Goal: Navigation & Orientation: Find specific page/section

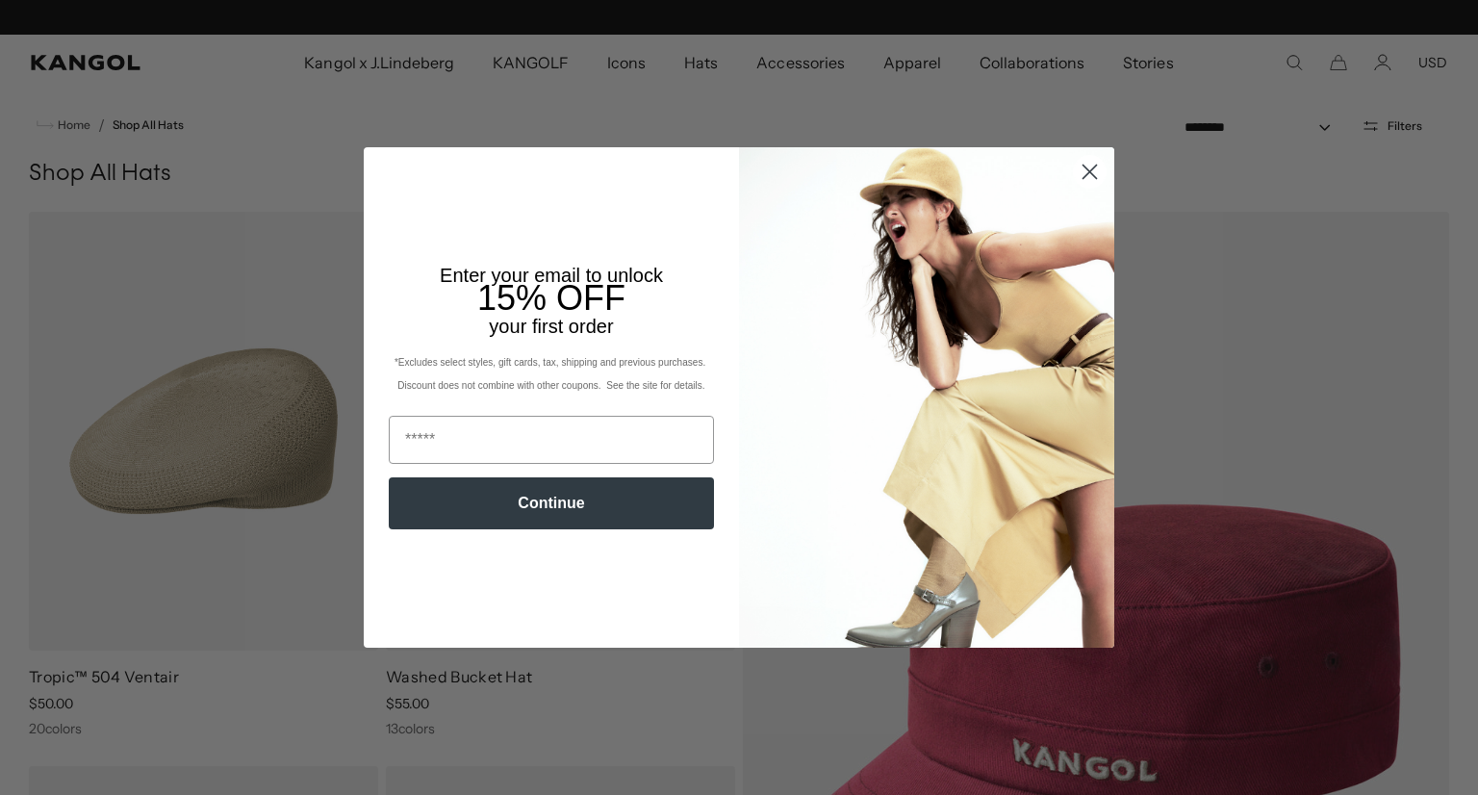
click at [1082, 177] on circle "Close dialog" at bounding box center [1090, 172] width 32 height 32
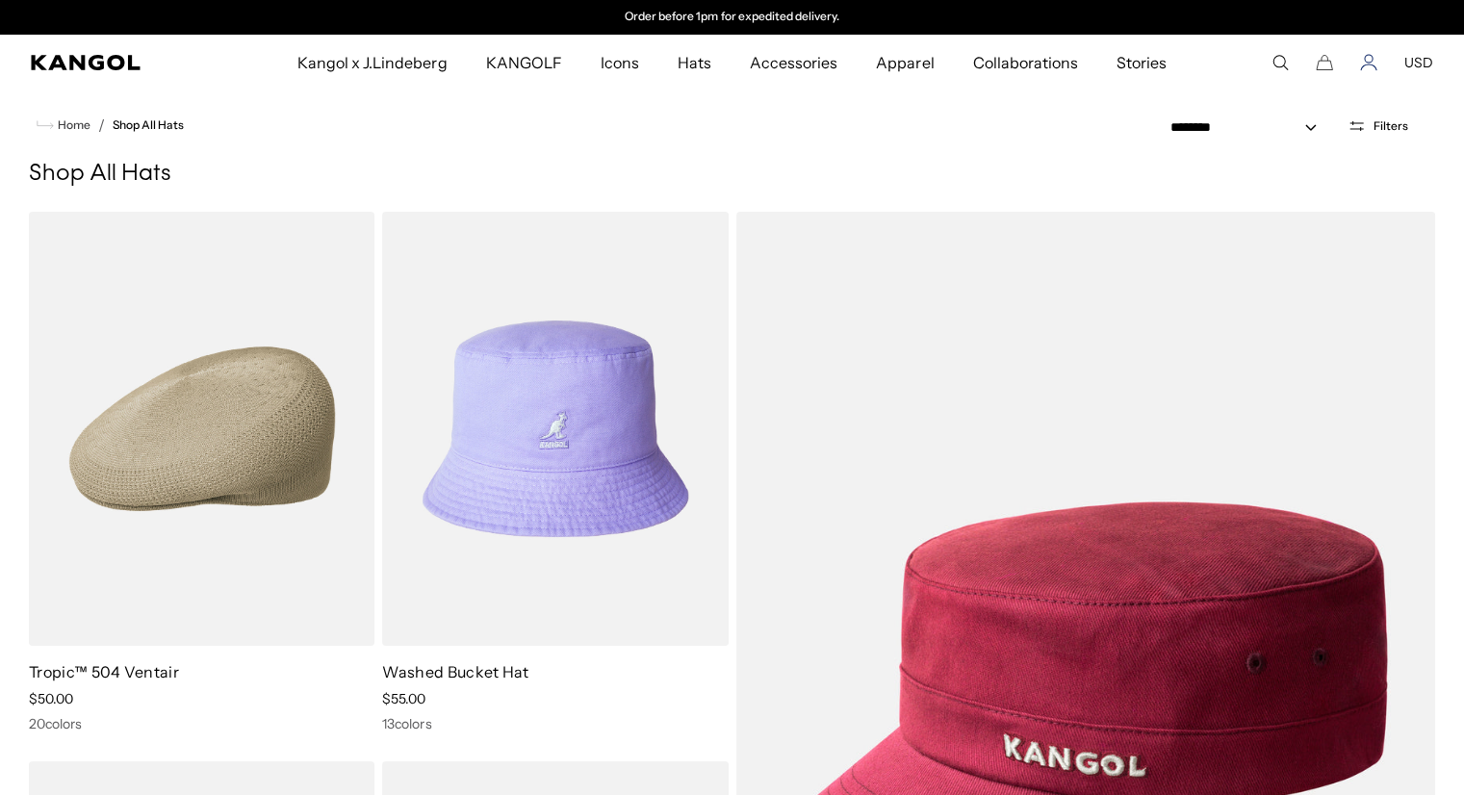
click at [1363, 62] on icon "Account" at bounding box center [1368, 62] width 17 height 17
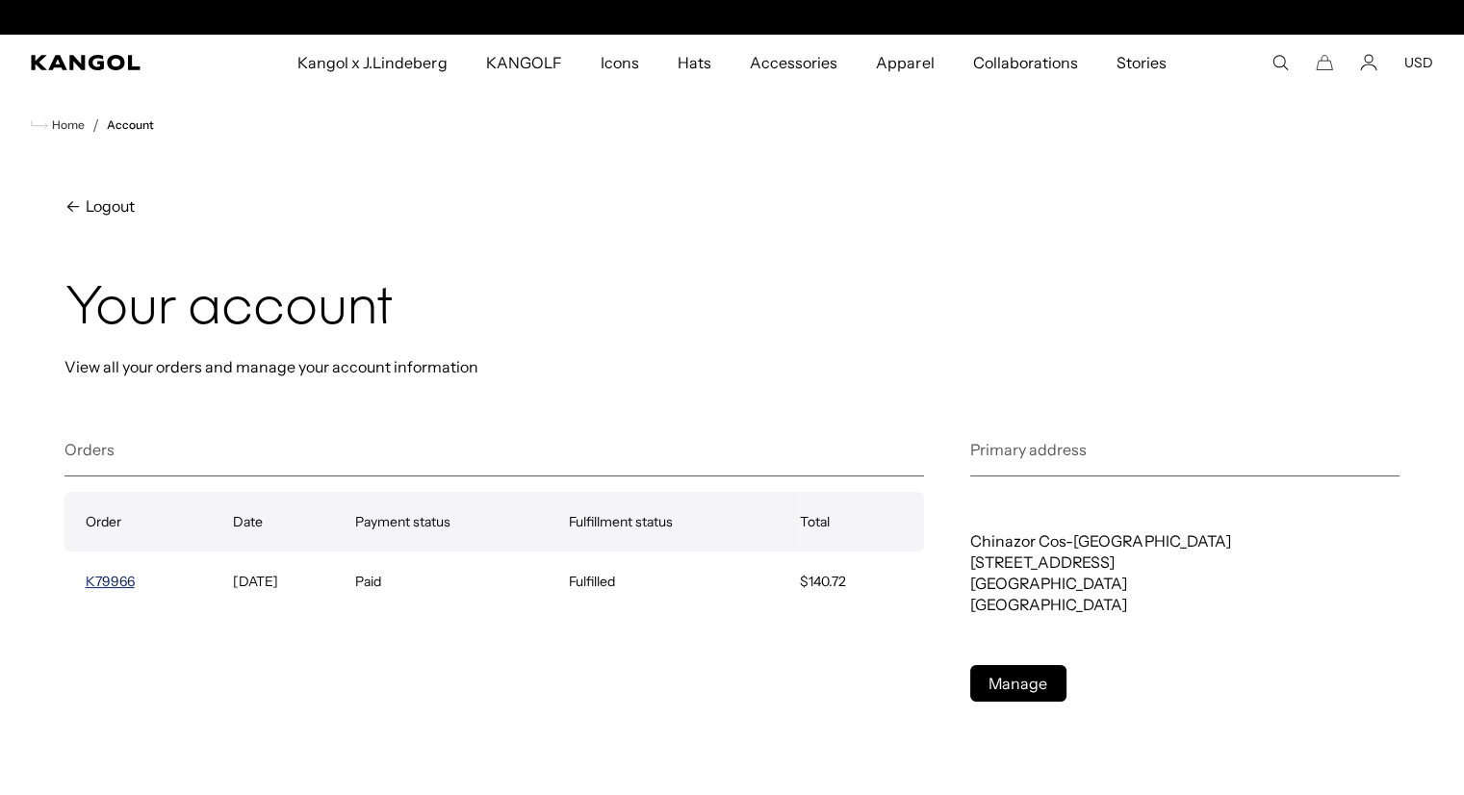
click at [125, 579] on link "K79966" at bounding box center [110, 581] width 49 height 17
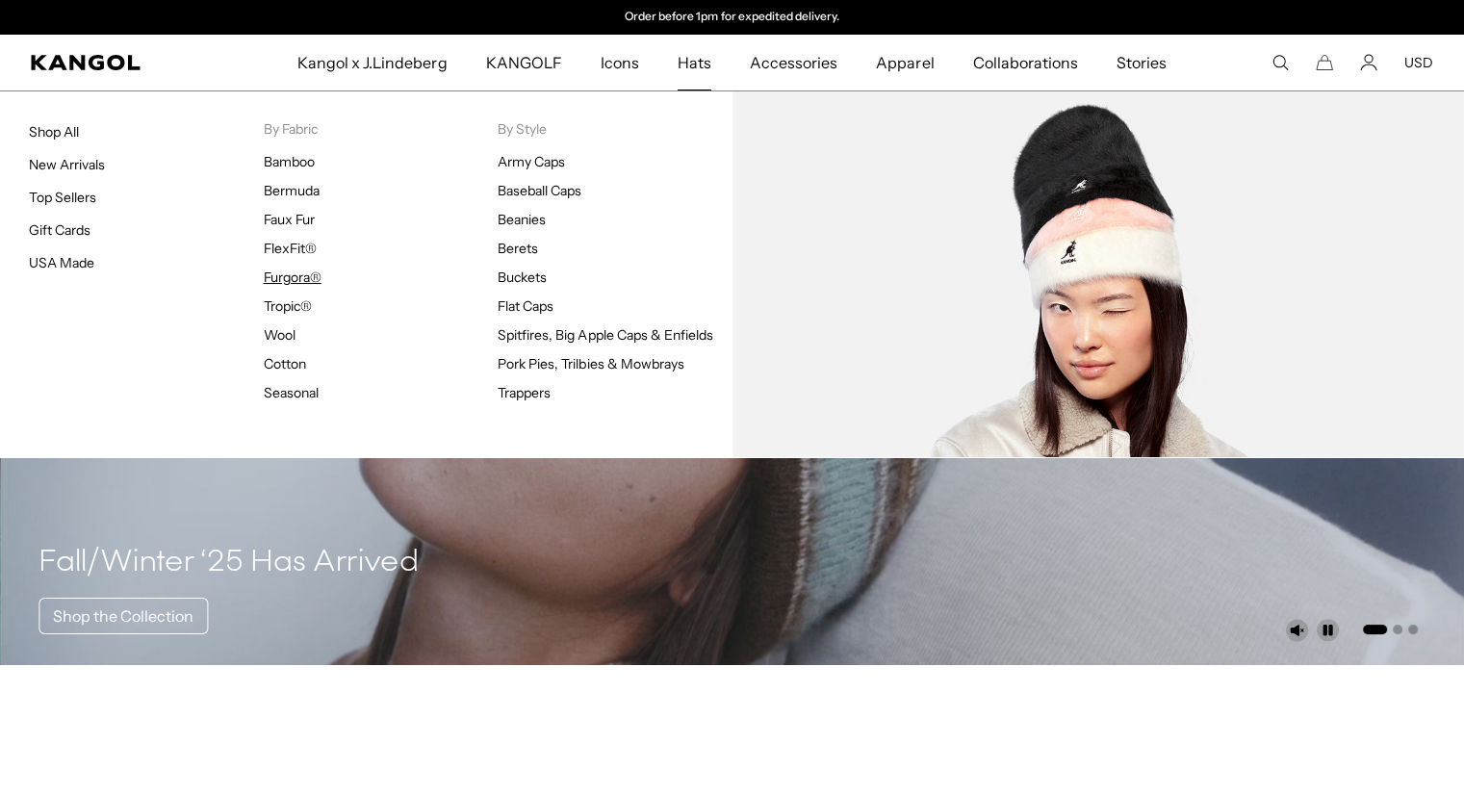
click at [316, 268] on link "Furgora®" at bounding box center [293, 276] width 58 height 17
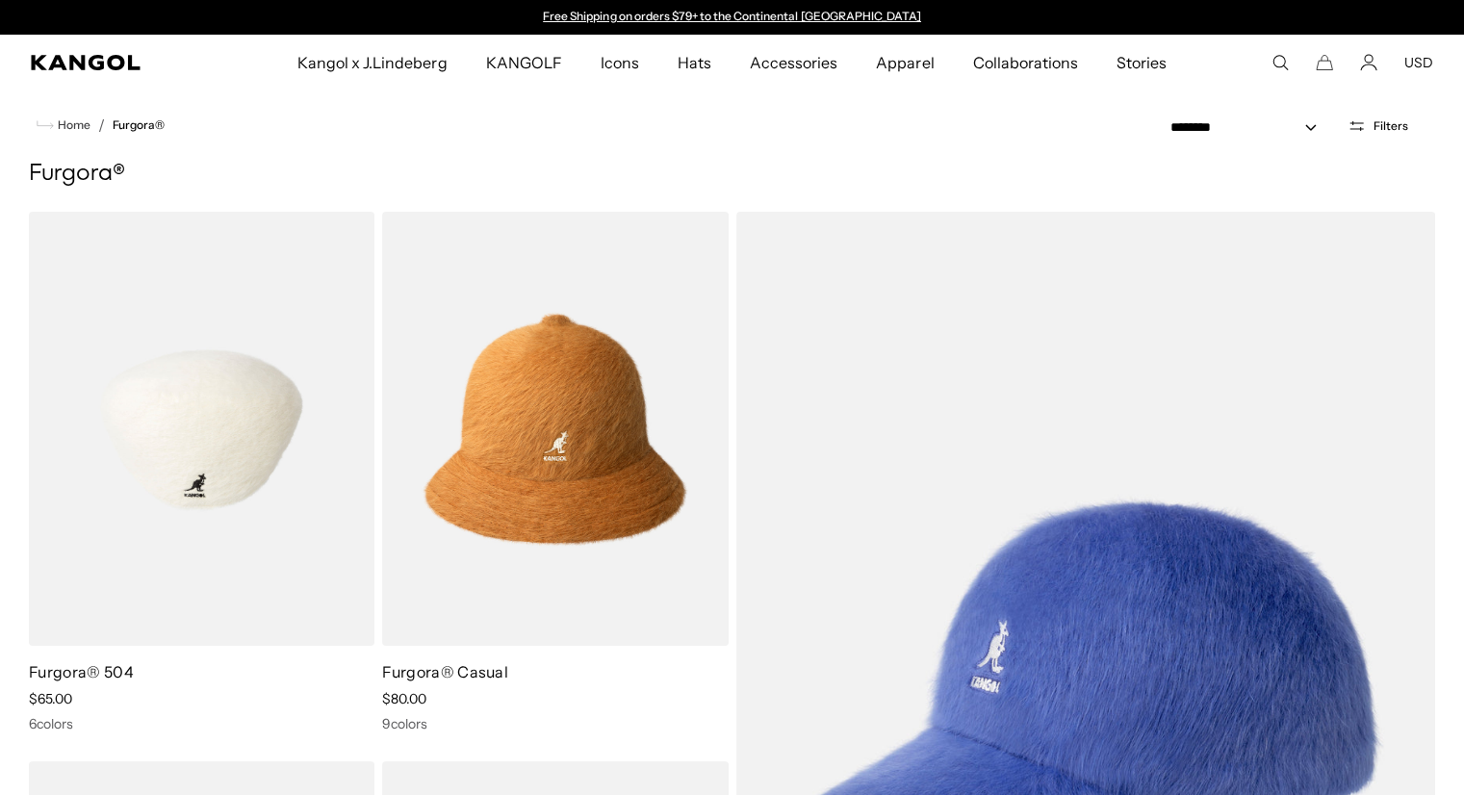
click at [112, 492] on img at bounding box center [201, 429] width 345 height 434
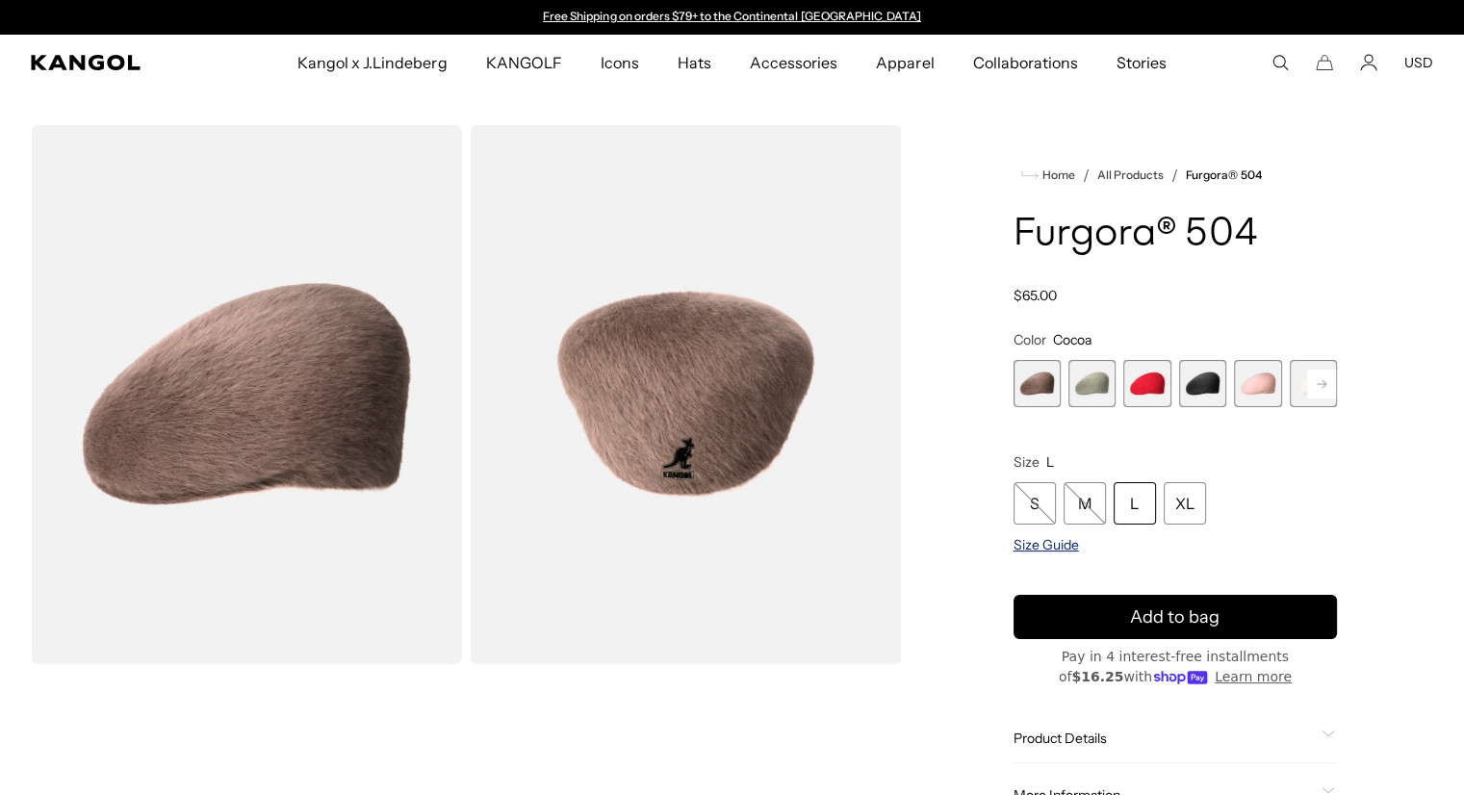
click at [1069, 539] on span "Size Guide" at bounding box center [1045, 544] width 65 height 17
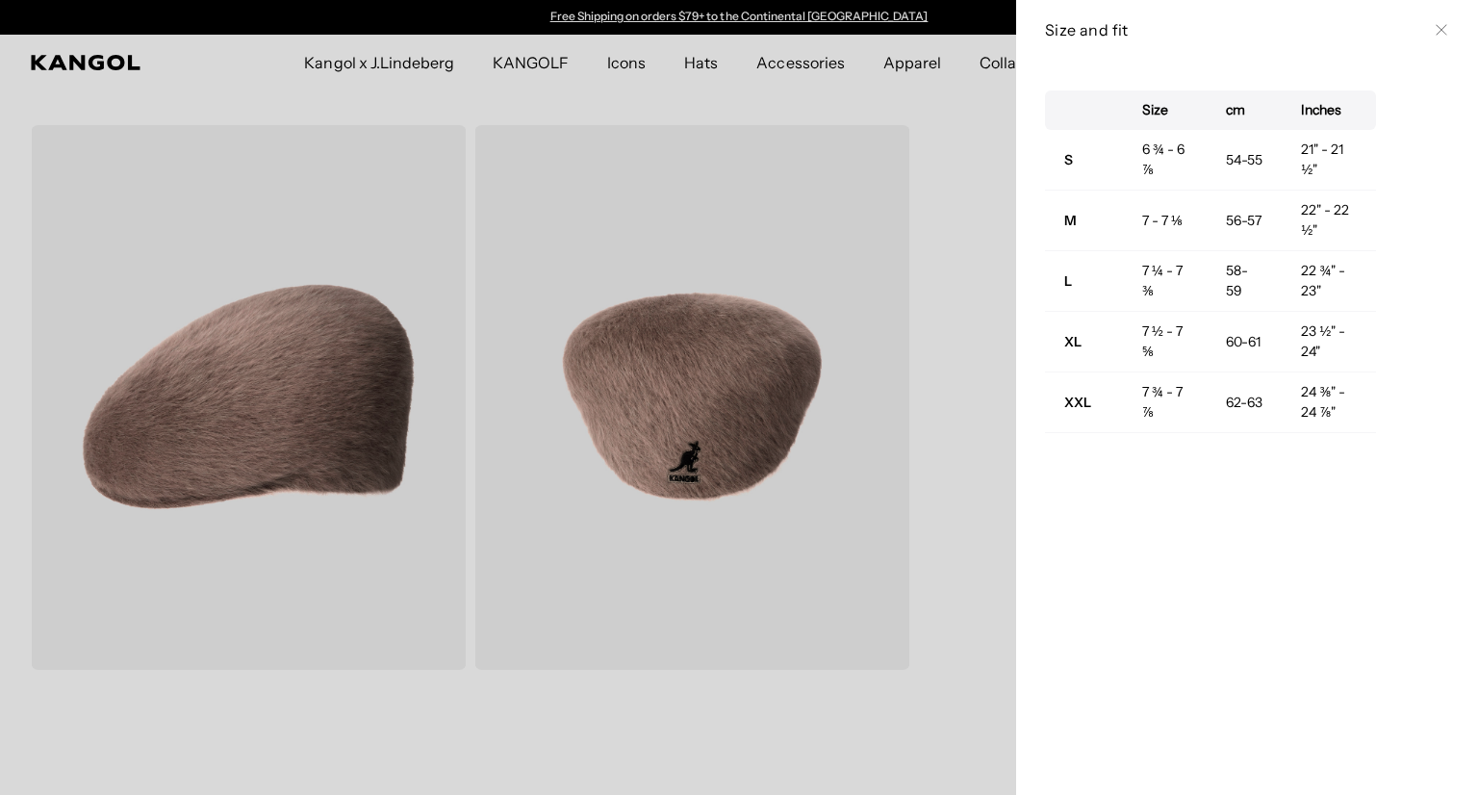
click at [140, 62] on div at bounding box center [739, 397] width 1478 height 795
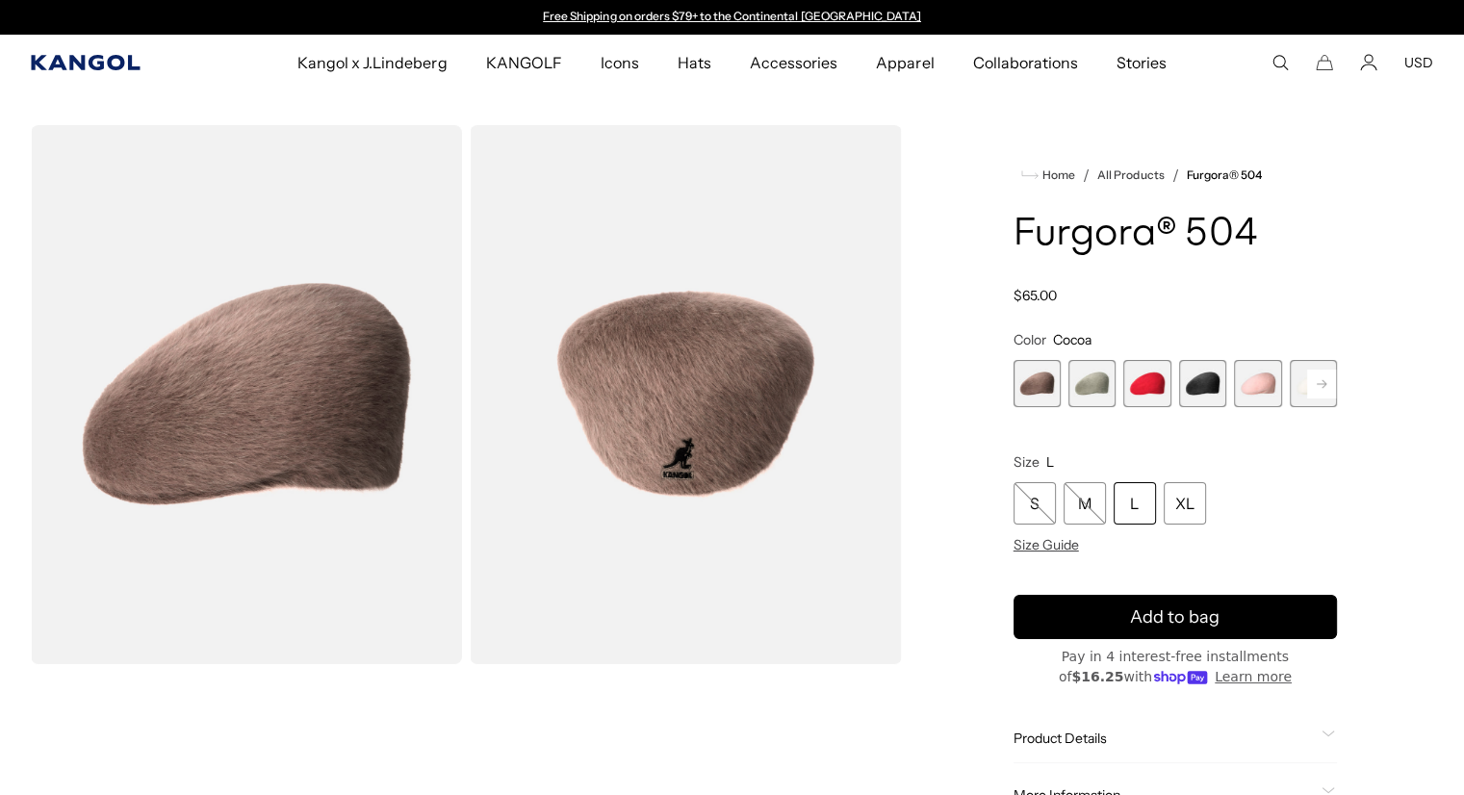
click at [140, 62] on icon "Kangol" at bounding box center [86, 62] width 111 height 15
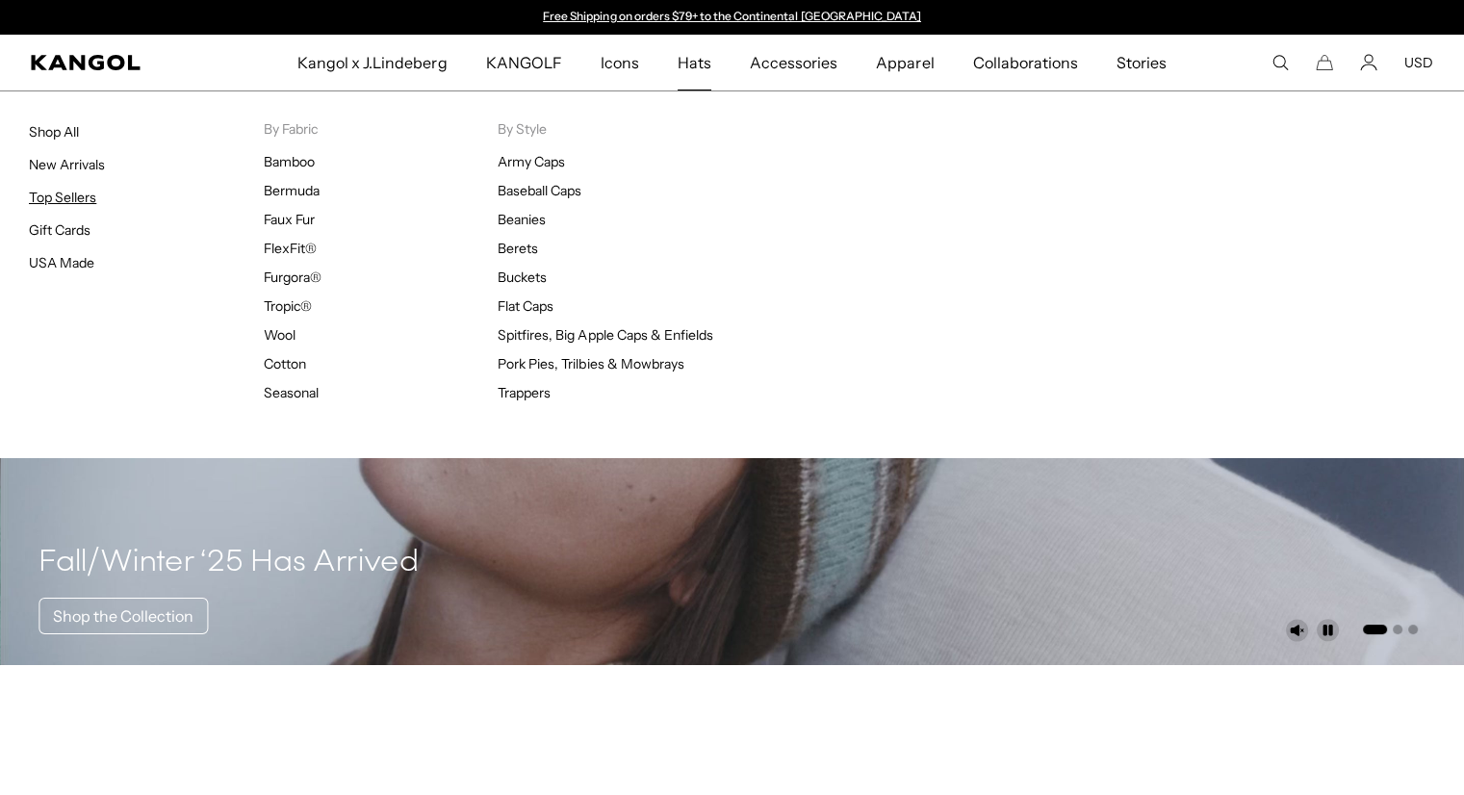
click at [88, 194] on link "Top Sellers" at bounding box center [62, 197] width 67 height 17
